Goal: Find specific page/section: Find specific page/section

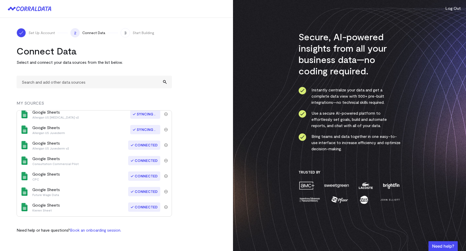
scroll to position [204, 0]
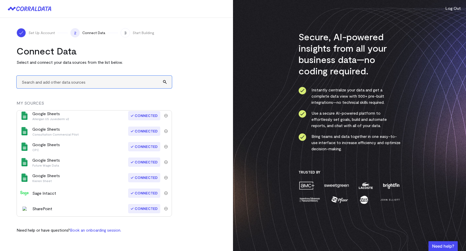
click at [58, 81] on input "text" at bounding box center [94, 82] width 155 height 13
type input "g"
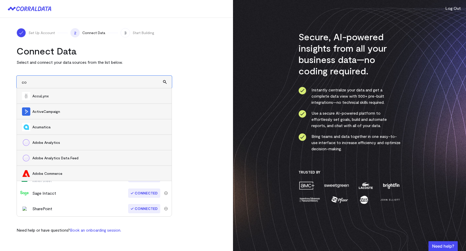
type input "c"
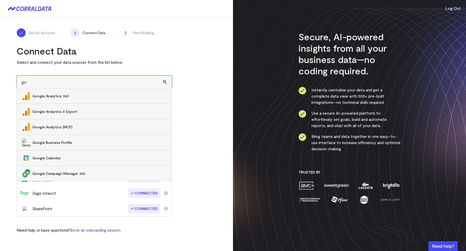
type input "g"
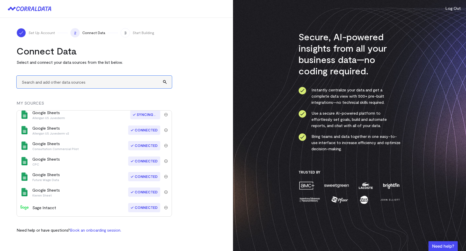
scroll to position [184, 0]
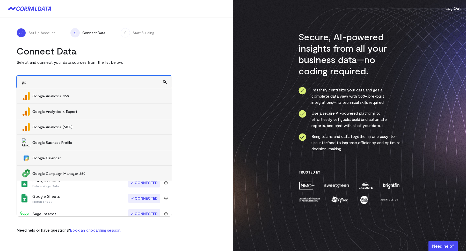
type input "g"
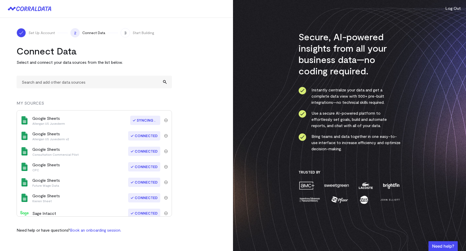
scroll to position [204, 0]
